Goal: Check status: Check status

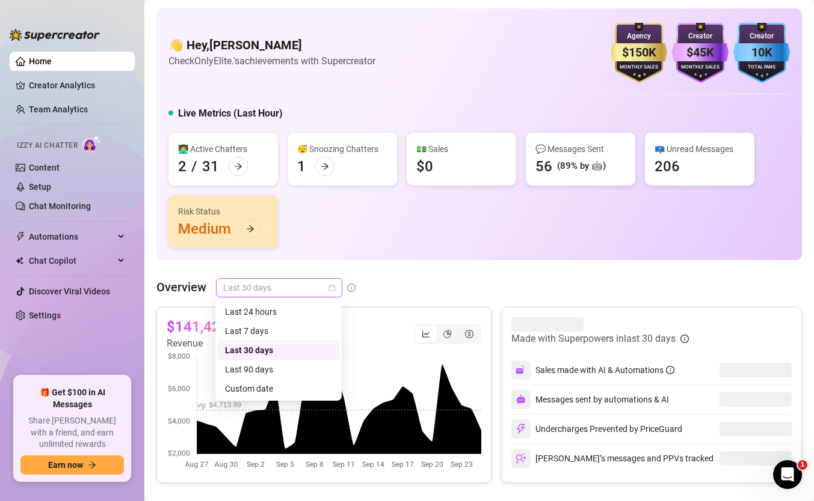
click at [256, 283] on span "Last 30 days" at bounding box center [279, 288] width 112 height 18
click at [262, 387] on div "Custom date" at bounding box center [278, 388] width 107 height 13
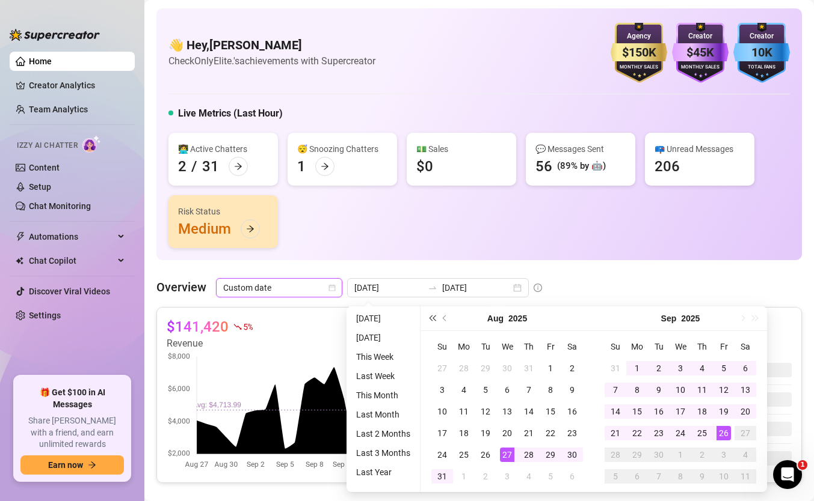
type input "[DATE]"
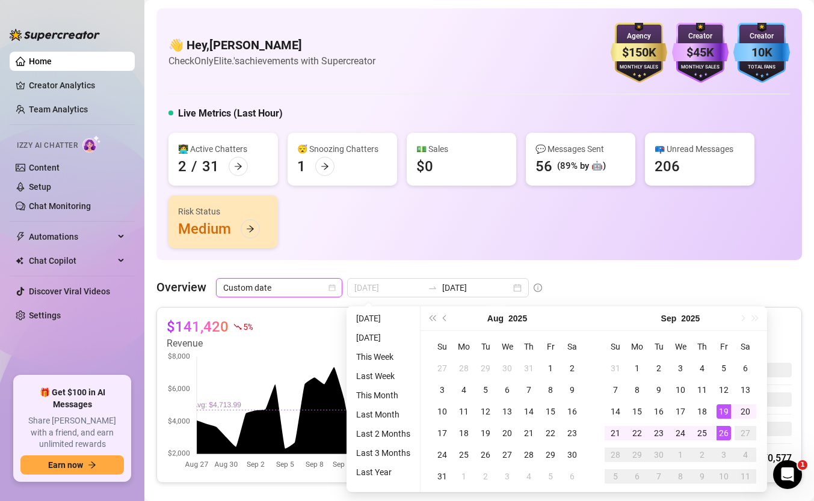
type input "[DATE]"
click at [723, 433] on div "26" at bounding box center [723, 433] width 14 height 14
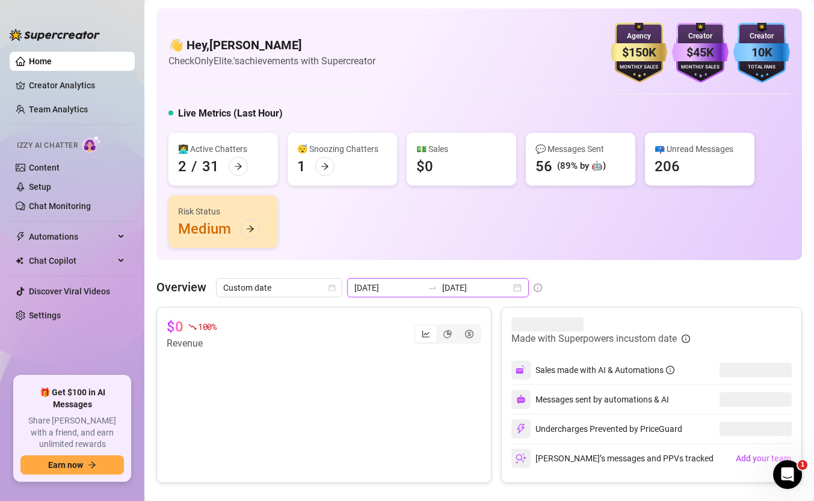
click at [471, 293] on input "[DATE]" at bounding box center [476, 287] width 69 height 13
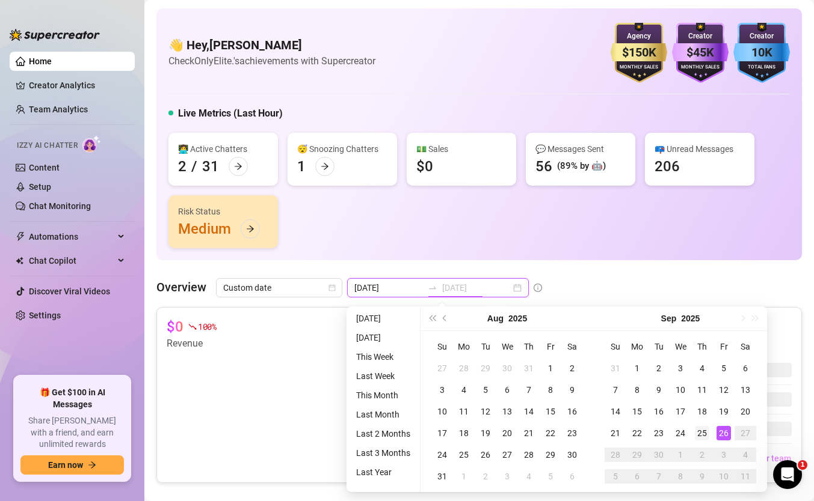
type input "[DATE]"
click at [710, 429] on td "25" at bounding box center [702, 434] width 22 height 22
click at [719, 431] on div "26" at bounding box center [723, 433] width 14 height 14
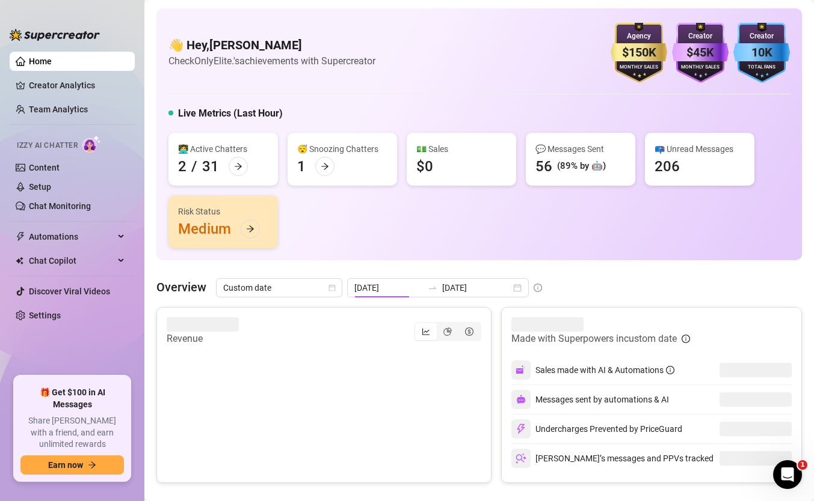
type input "[DATE]"
click at [408, 293] on div "[DATE] [DATE]" at bounding box center [438, 287] width 182 height 19
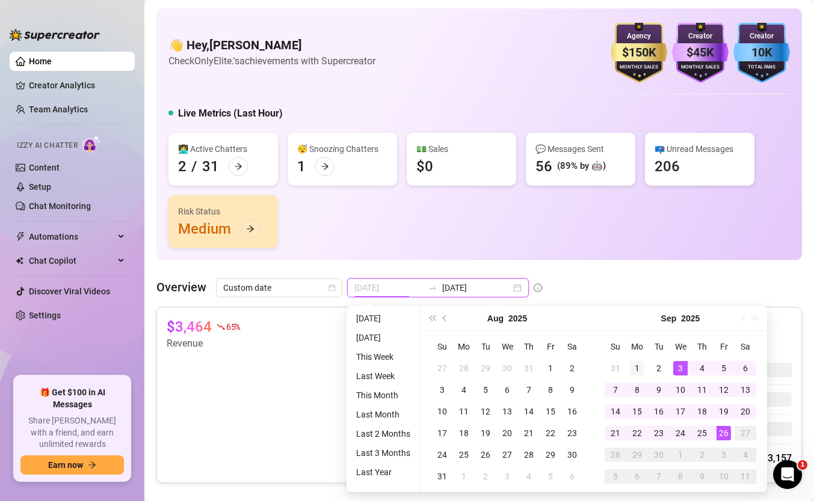
type input "[DATE]"
click at [641, 371] on div "1" at bounding box center [637, 368] width 14 height 14
type input "[DATE]"
click at [718, 431] on div "26" at bounding box center [723, 433] width 14 height 14
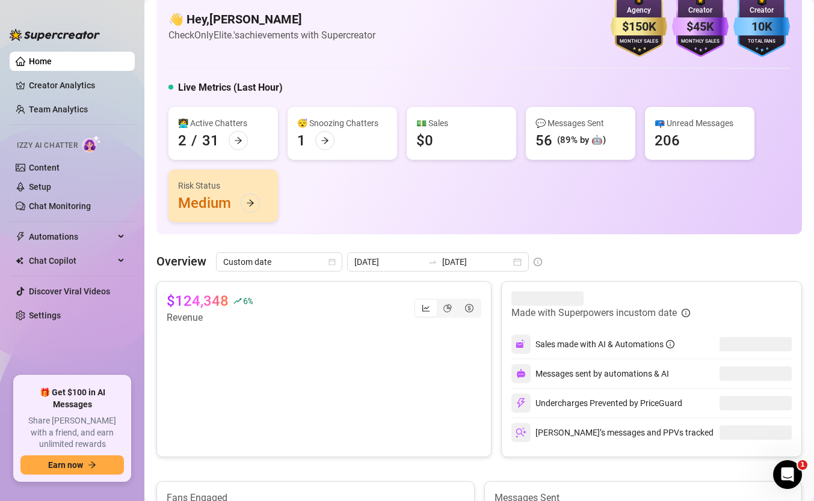
scroll to position [38, 0]
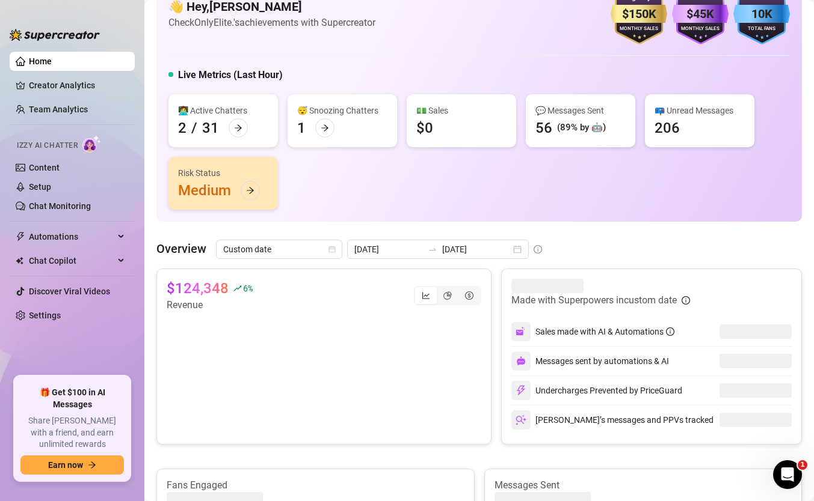
click at [424, 247] on div at bounding box center [432, 250] width 19 height 10
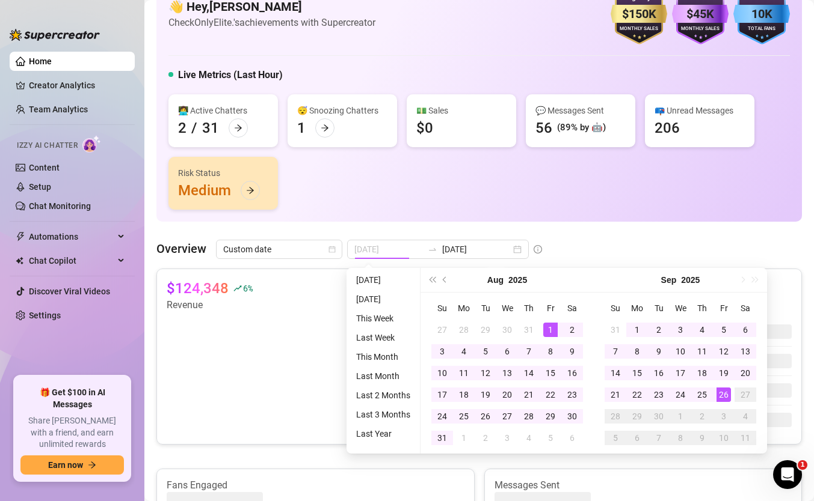
click at [551, 328] on div "1" at bounding box center [550, 330] width 14 height 14
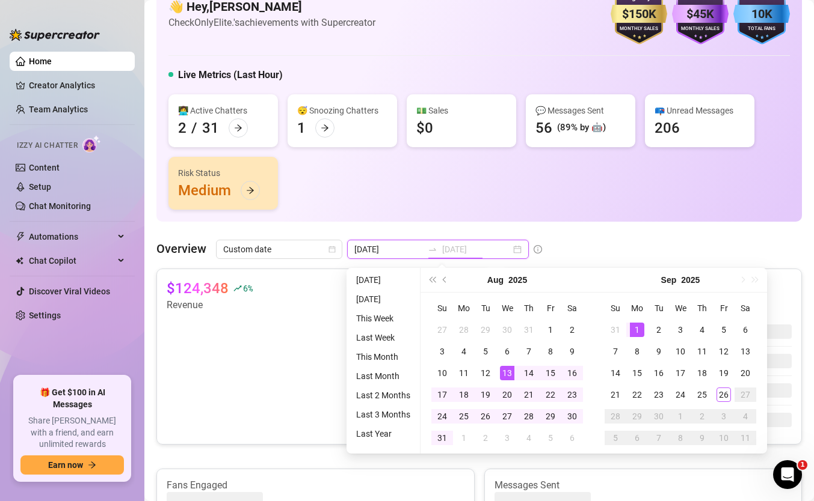
type input "[DATE]"
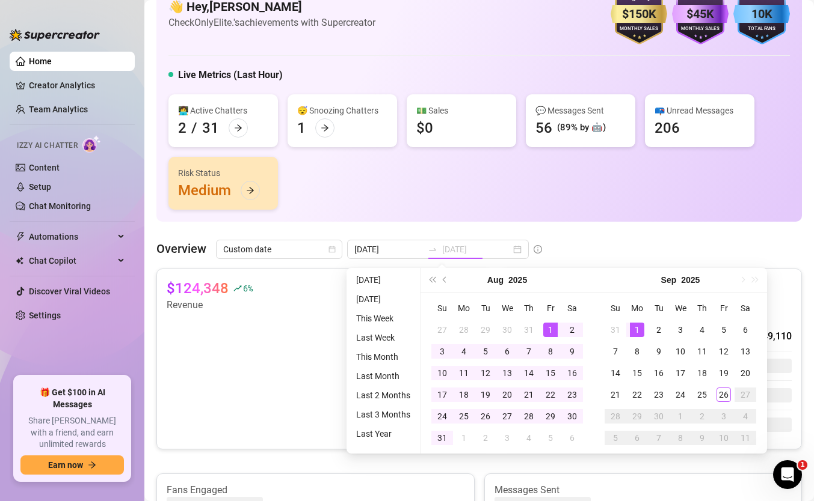
click at [545, 326] on div "1" at bounding box center [550, 330] width 14 height 14
type input "[DATE]"
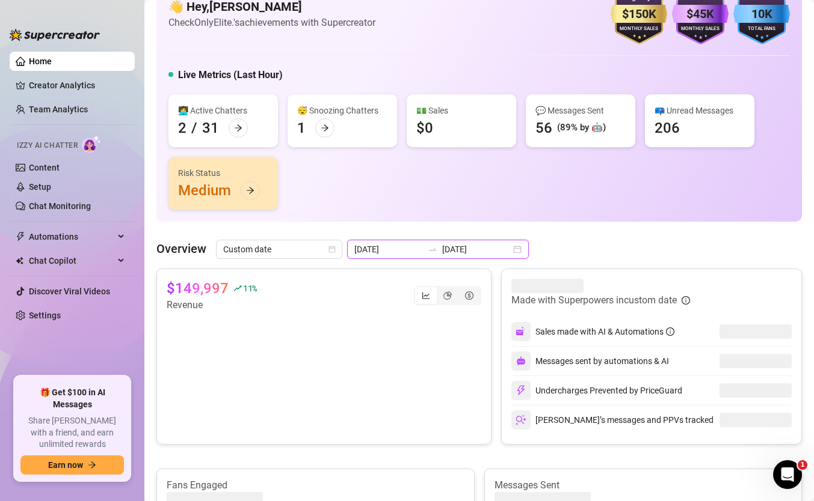
click at [455, 254] on input "[DATE]" at bounding box center [476, 249] width 69 height 13
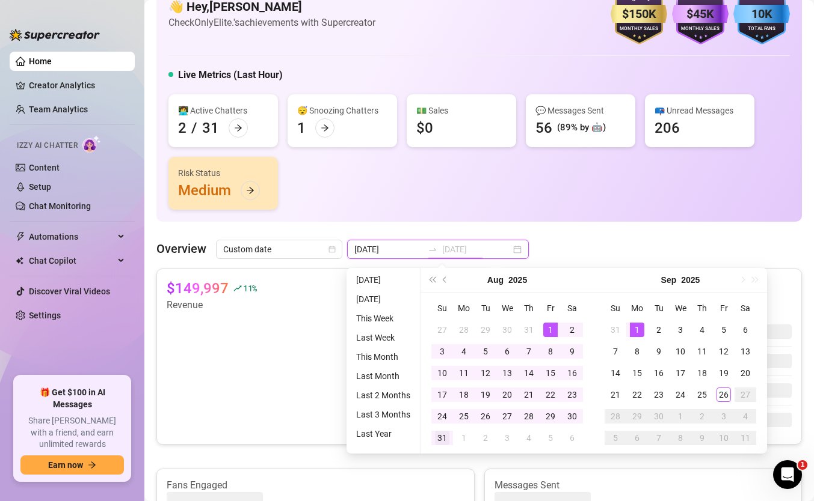
type input "[DATE]"
click at [441, 439] on div "31" at bounding box center [442, 438] width 14 height 14
type input "[DATE]"
click at [548, 324] on div "1" at bounding box center [550, 330] width 14 height 14
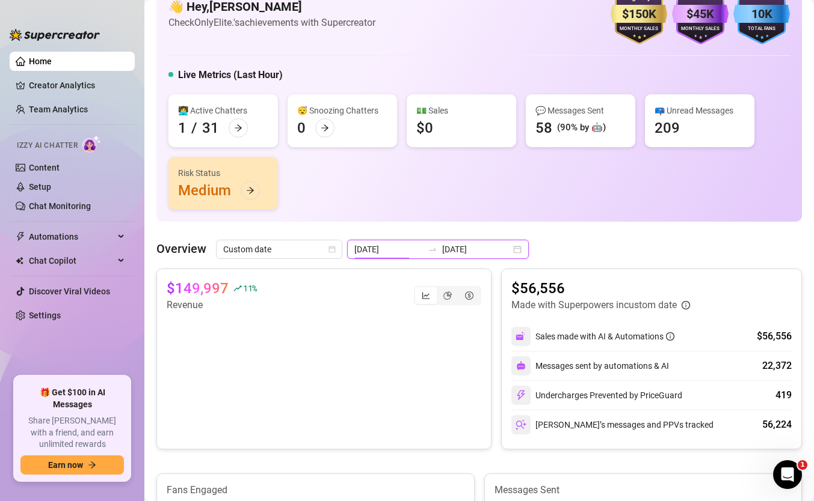
click at [373, 252] on input "[DATE]" at bounding box center [388, 249] width 69 height 13
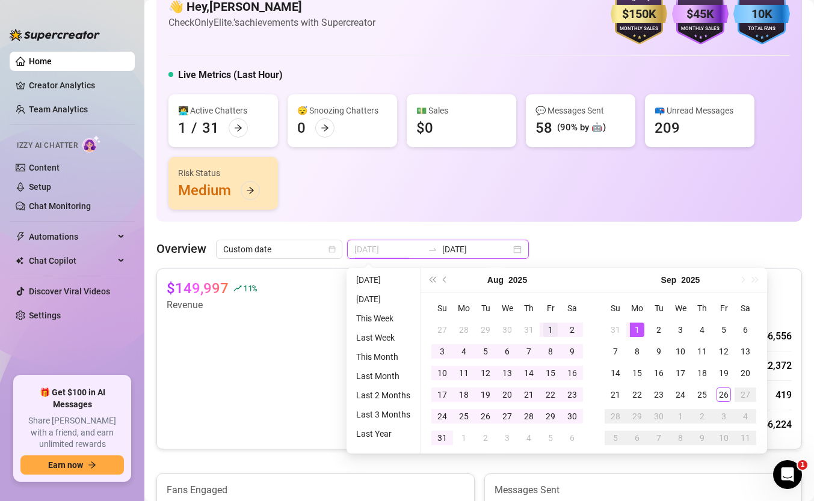
type input "[DATE]"
click at [552, 324] on div "1" at bounding box center [550, 330] width 14 height 14
click at [438, 435] on div "31" at bounding box center [442, 438] width 14 height 14
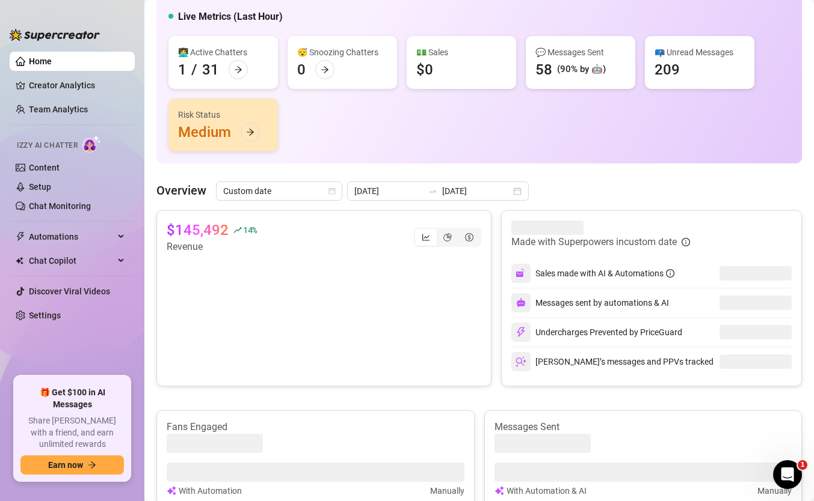
scroll to position [110, 0]
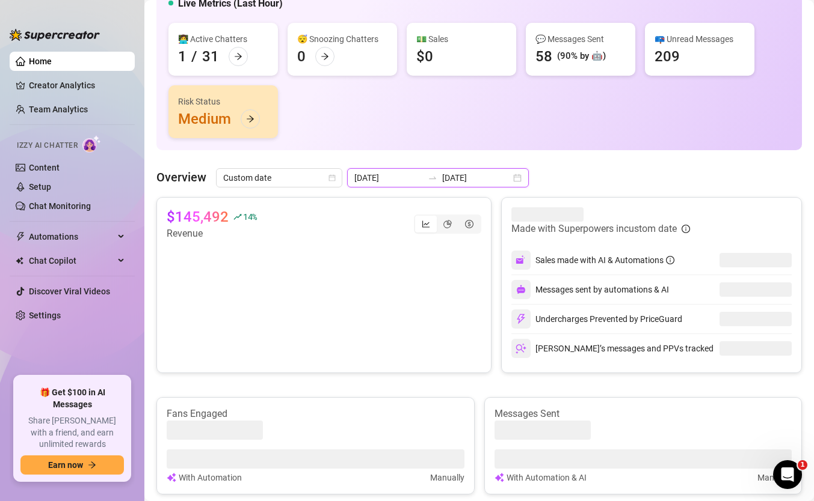
click at [443, 176] on input "[DATE]" at bounding box center [476, 177] width 69 height 13
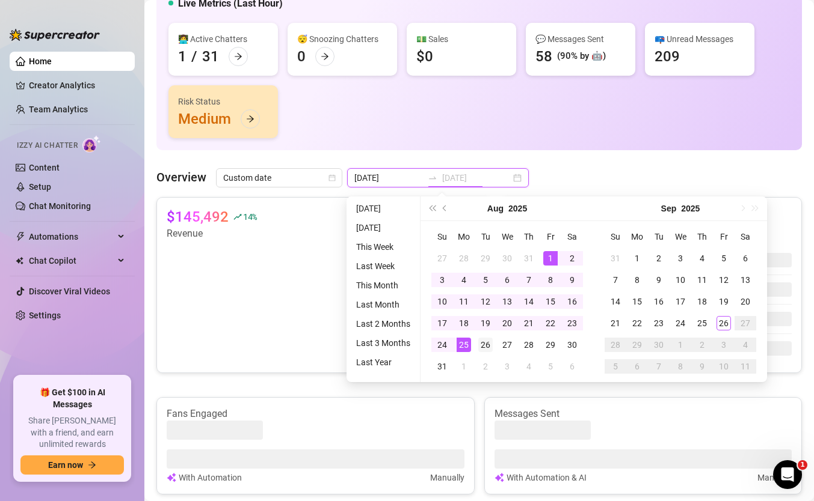
type input "[DATE]"
click at [478, 340] on div "26" at bounding box center [485, 345] width 14 height 14
type input "[DATE]"
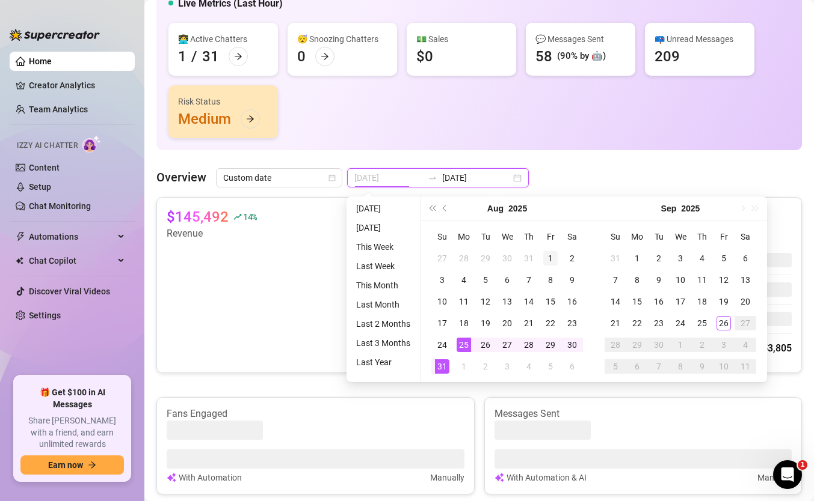
type input "[DATE]"
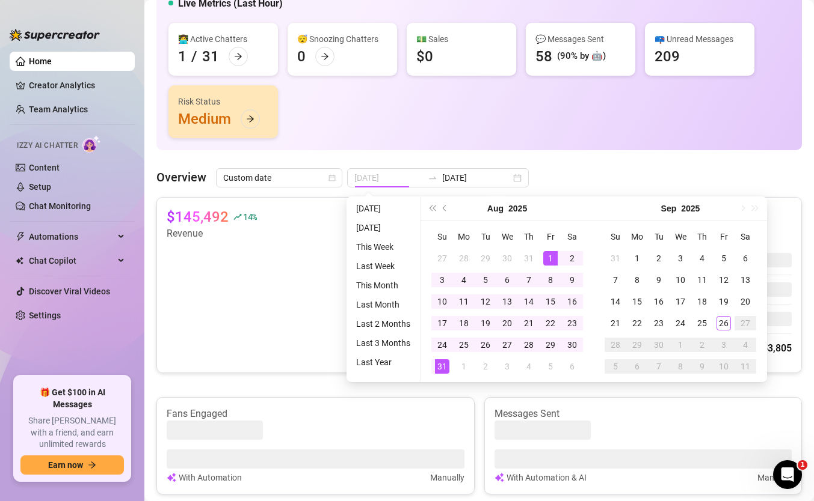
click at [550, 268] on td "1" at bounding box center [550, 259] width 22 height 22
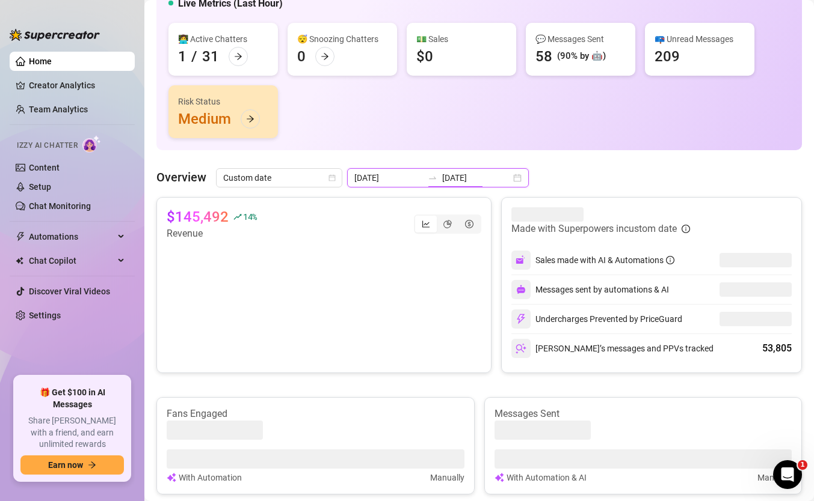
click at [453, 180] on input "[DATE]" at bounding box center [476, 177] width 69 height 13
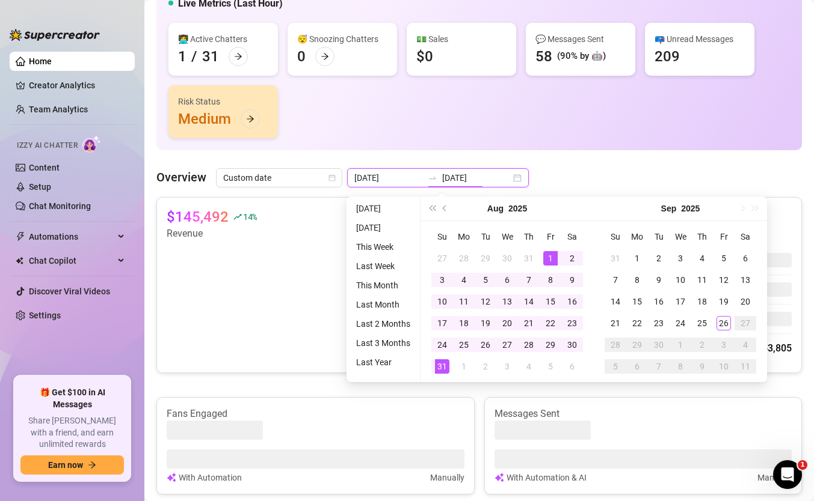
type input "[DATE]"
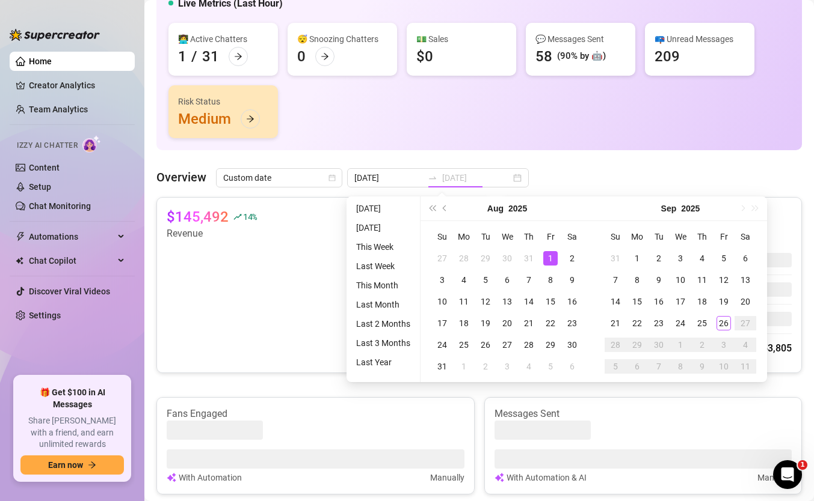
click at [547, 257] on div "1" at bounding box center [550, 258] width 14 height 14
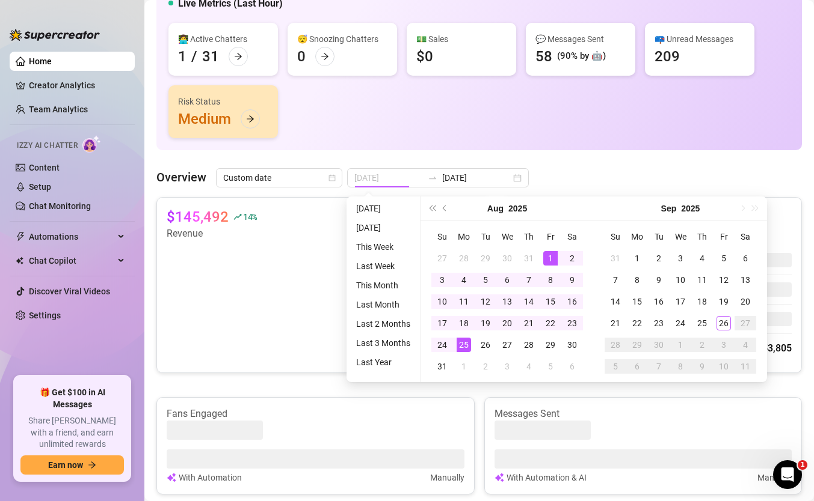
click at [464, 343] on div "25" at bounding box center [463, 345] width 14 height 14
type input "[DATE]"
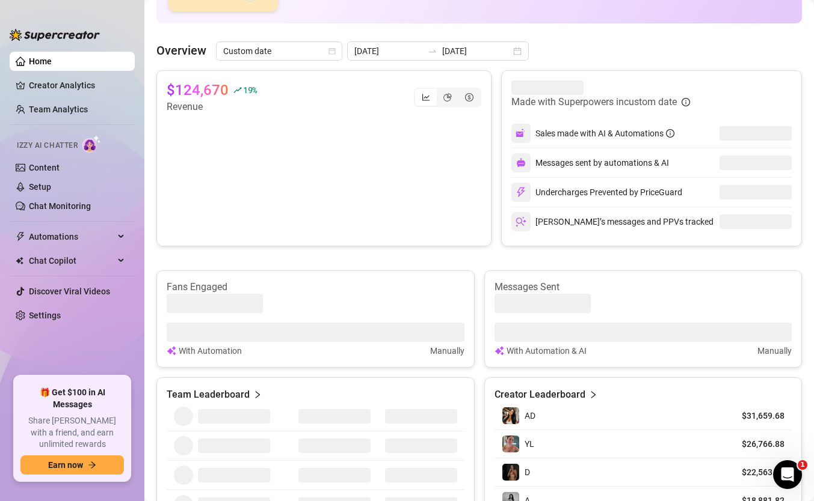
scroll to position [225, 0]
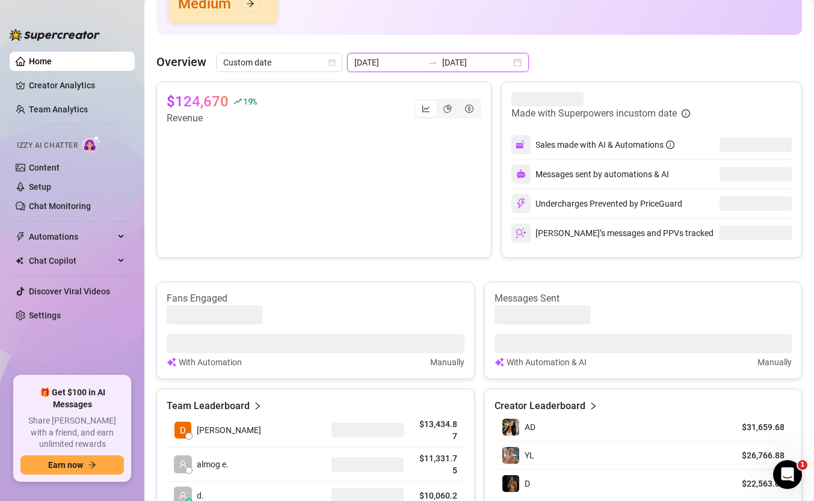
click at [442, 56] on input "[DATE]" at bounding box center [476, 62] width 69 height 13
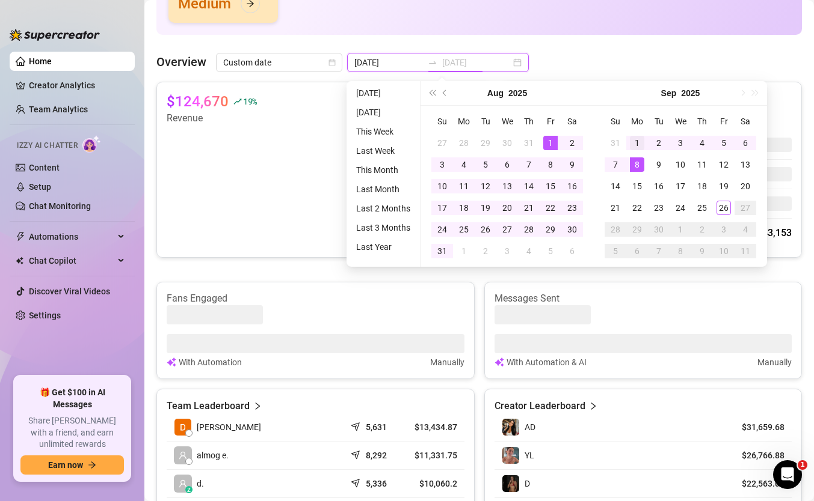
type input "[DATE]"
click at [635, 144] on div "1" at bounding box center [637, 143] width 14 height 14
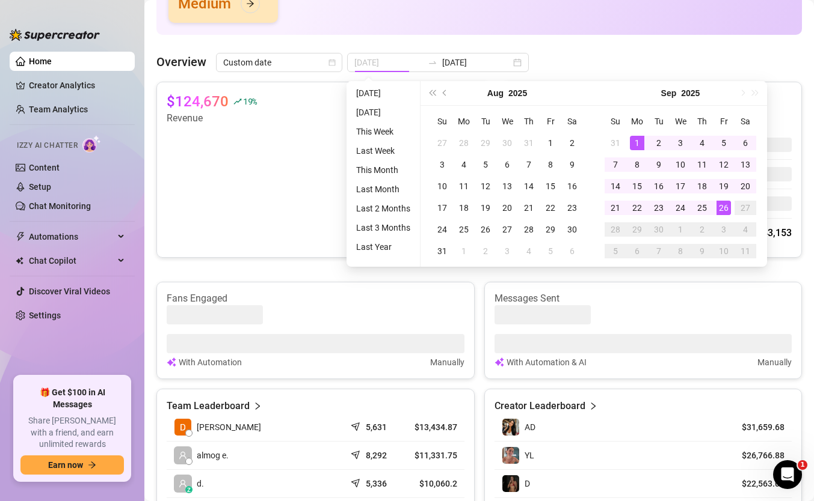
click at [719, 204] on div "26" at bounding box center [723, 208] width 14 height 14
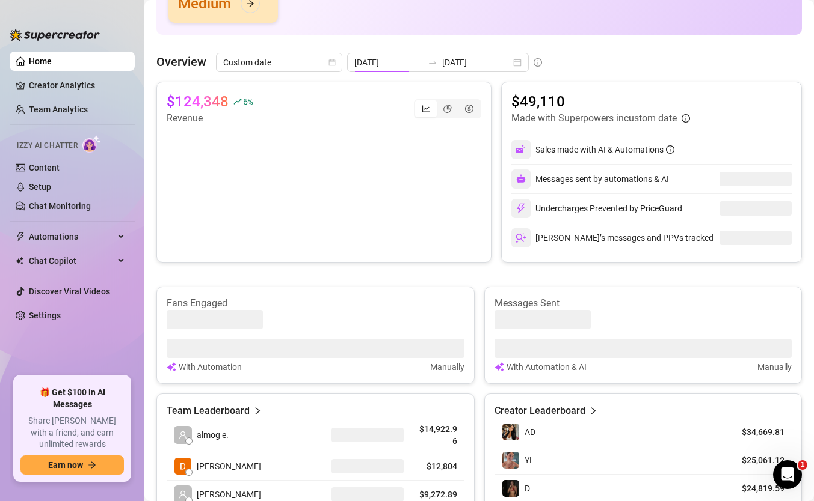
type input "[DATE]"
